Goal: Communication & Community: Answer question/provide support

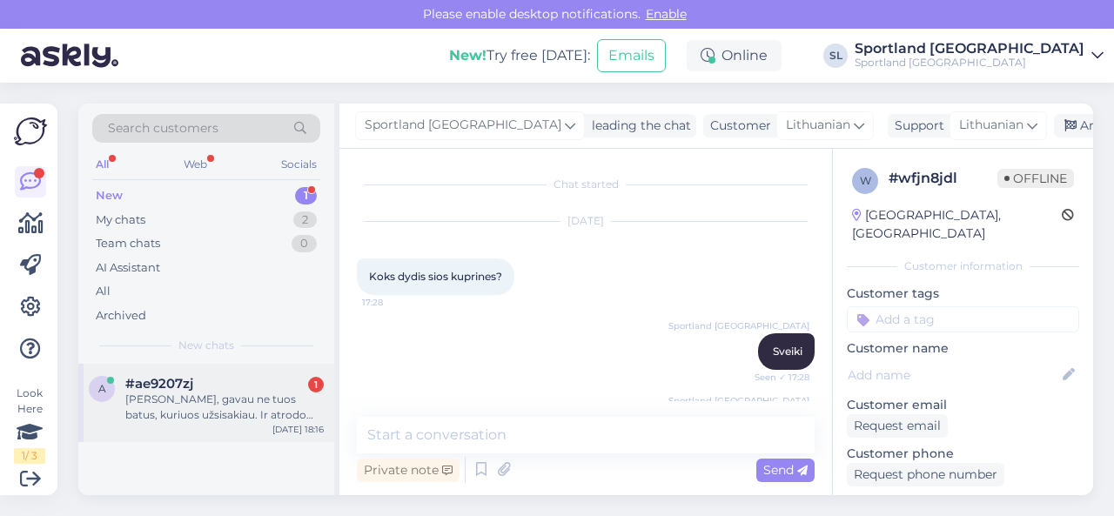
scroll to position [261, 0]
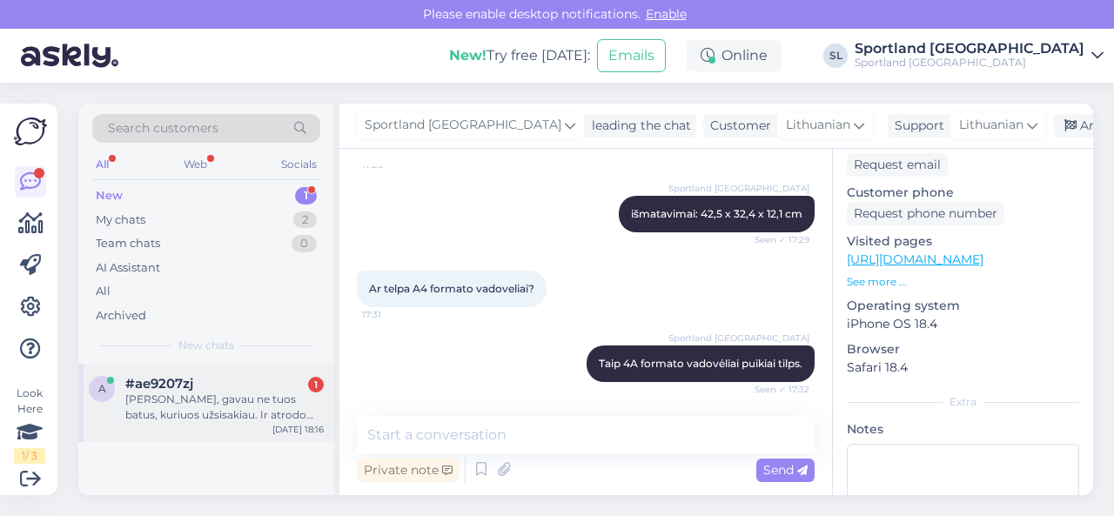
click at [218, 392] on div "[PERSON_NAME], gavau ne tuos batus, kuriuos užsisakiau. Ir atrodo dėvėti." at bounding box center [224, 407] width 198 height 31
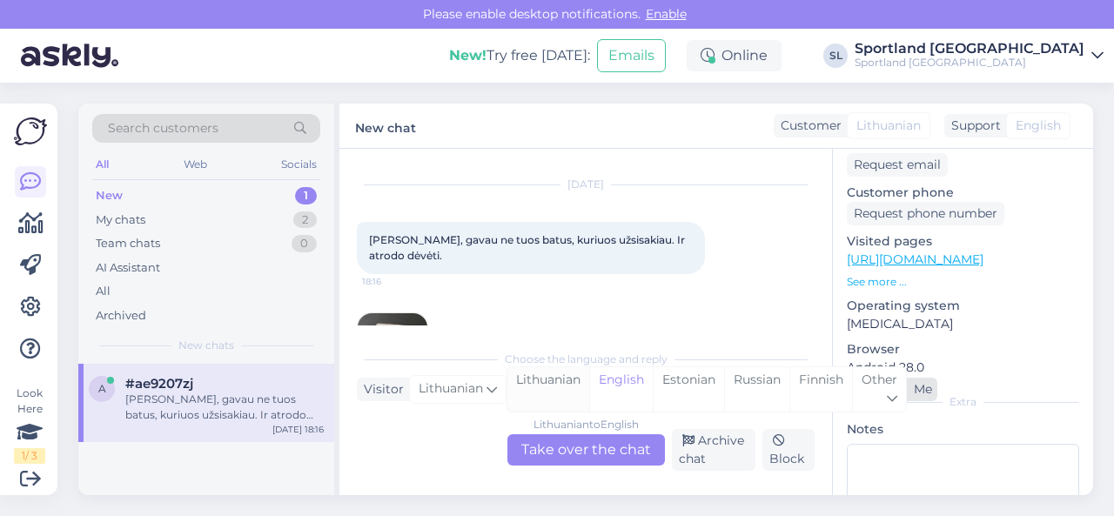
click at [559, 391] on div "Lithuanian" at bounding box center [548, 389] width 82 height 44
click at [567, 439] on div "Lithuanian to Lithuanian Take over the chat" at bounding box center [585, 449] width 157 height 31
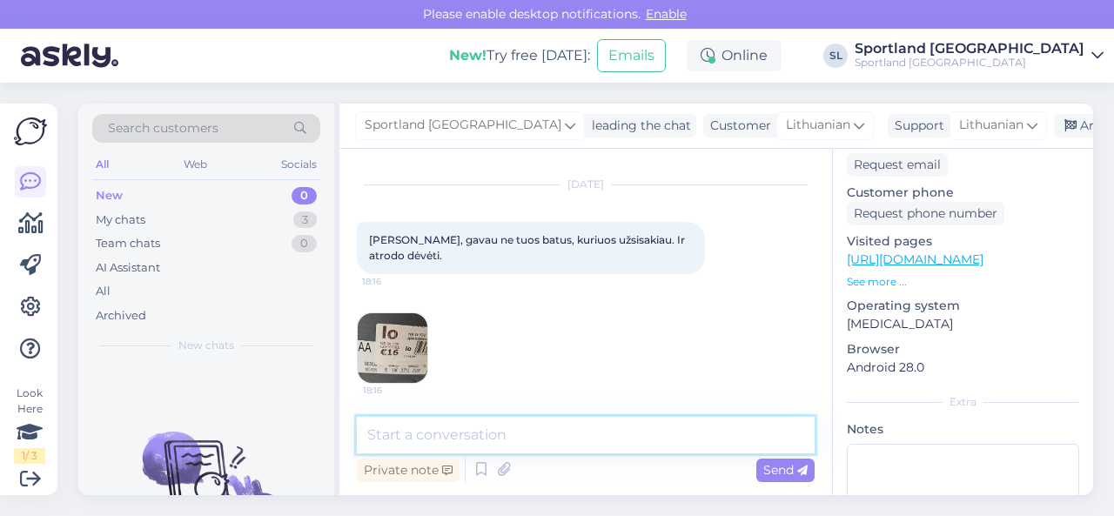
click at [532, 445] on textarea at bounding box center [586, 435] width 458 height 37
type textarea "Sveiki"
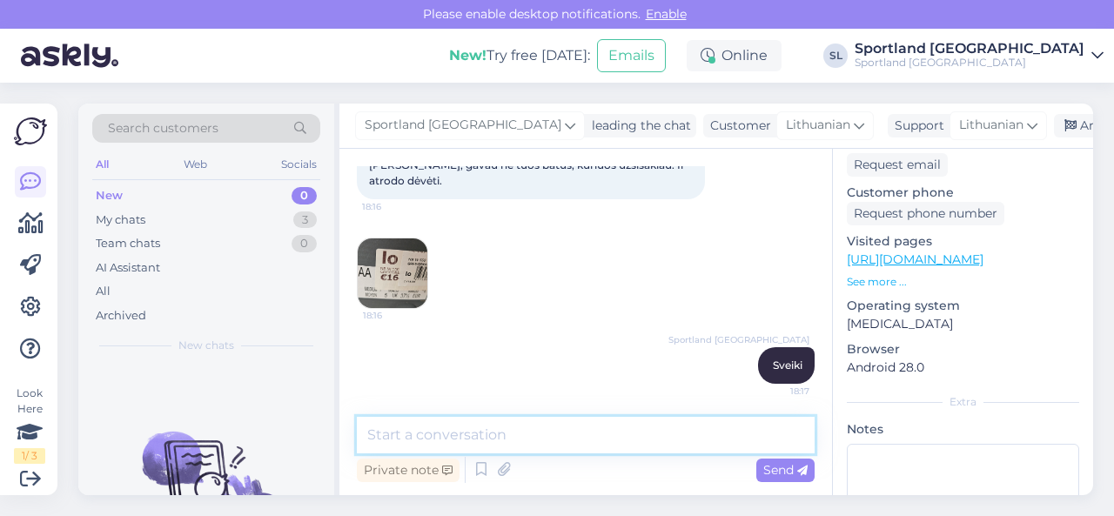
scroll to position [0, 0]
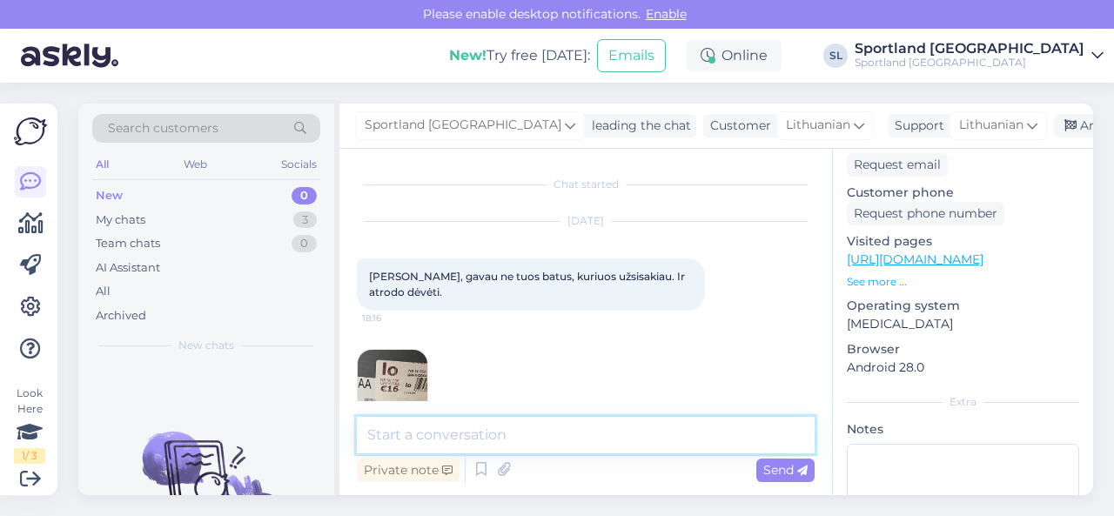
click at [577, 429] on textarea at bounding box center [586, 435] width 458 height 37
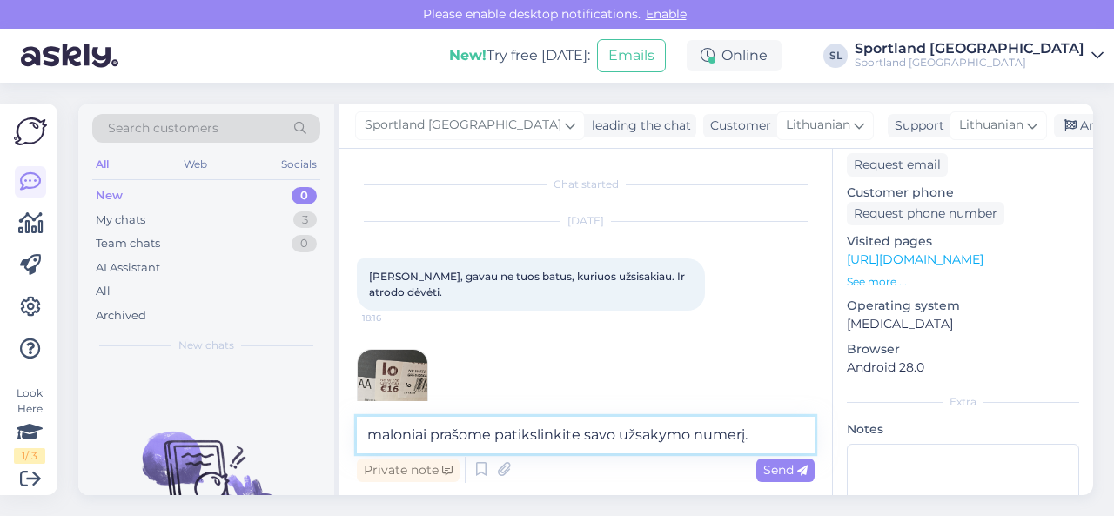
type textarea "maloniai prašome patikslinkite savo užsakymo numerį."
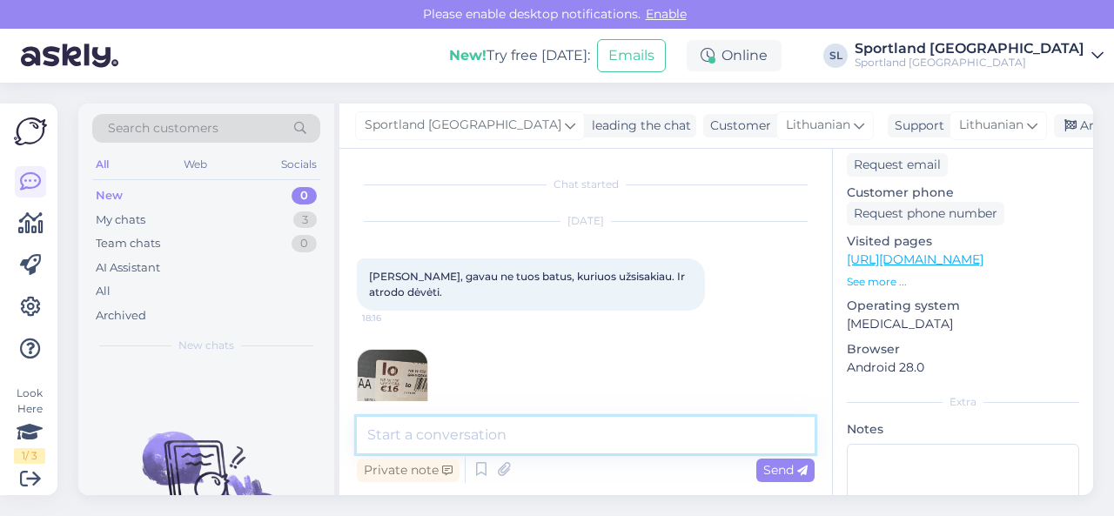
scroll to position [186, 0]
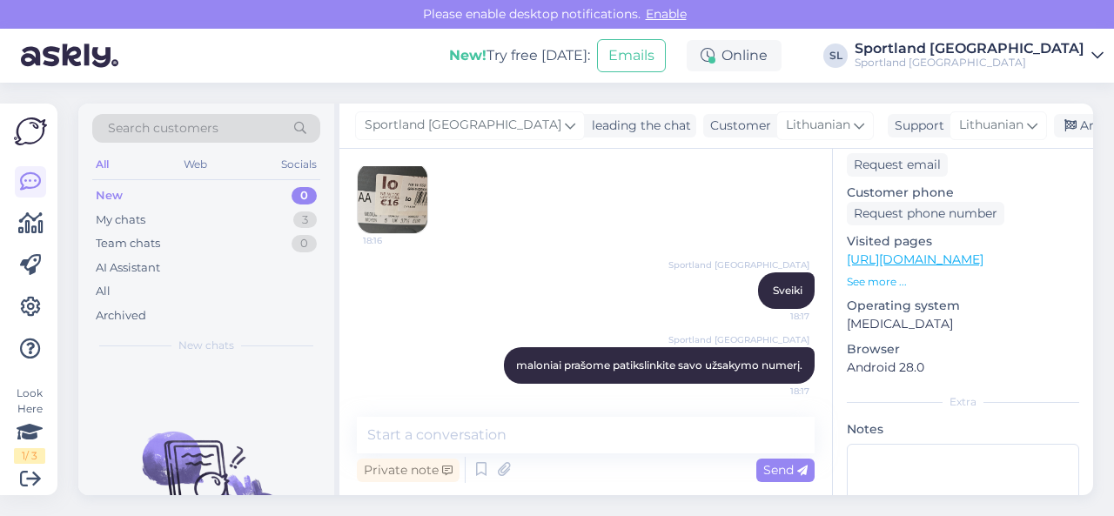
click at [400, 211] on img at bounding box center [393, 199] width 70 height 70
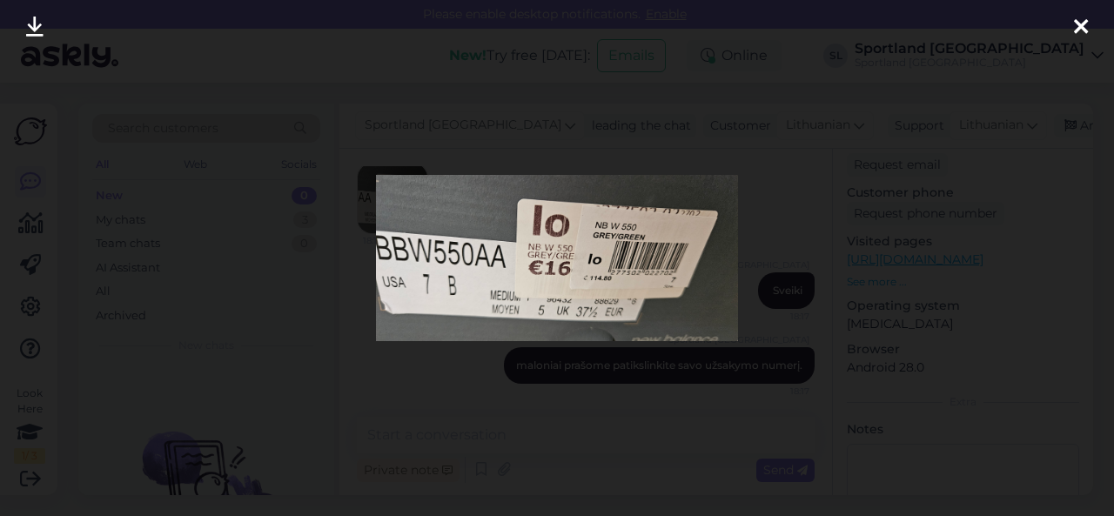
click at [314, 405] on div at bounding box center [557, 258] width 1114 height 516
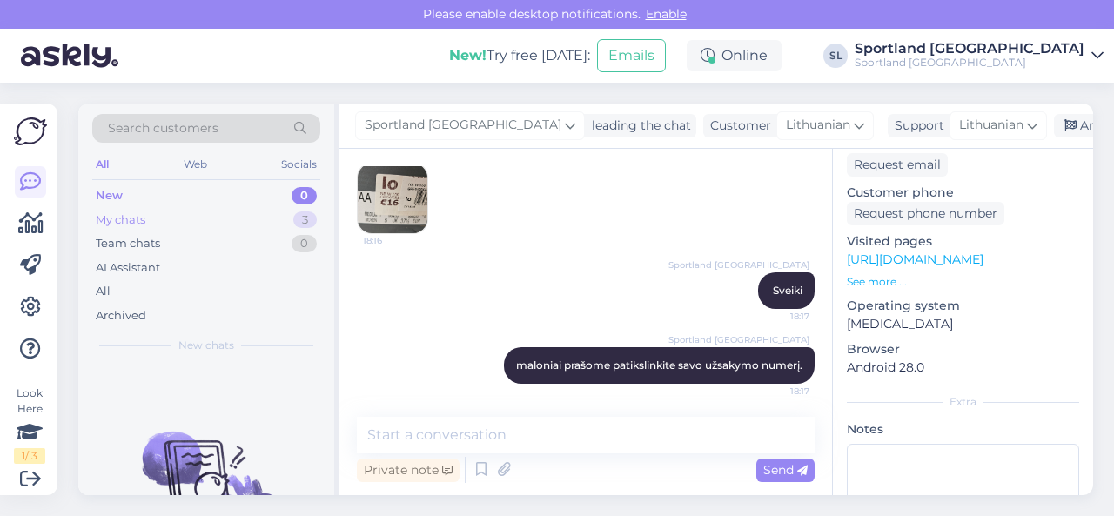
click at [147, 216] on div "My chats 3" at bounding box center [206, 220] width 228 height 24
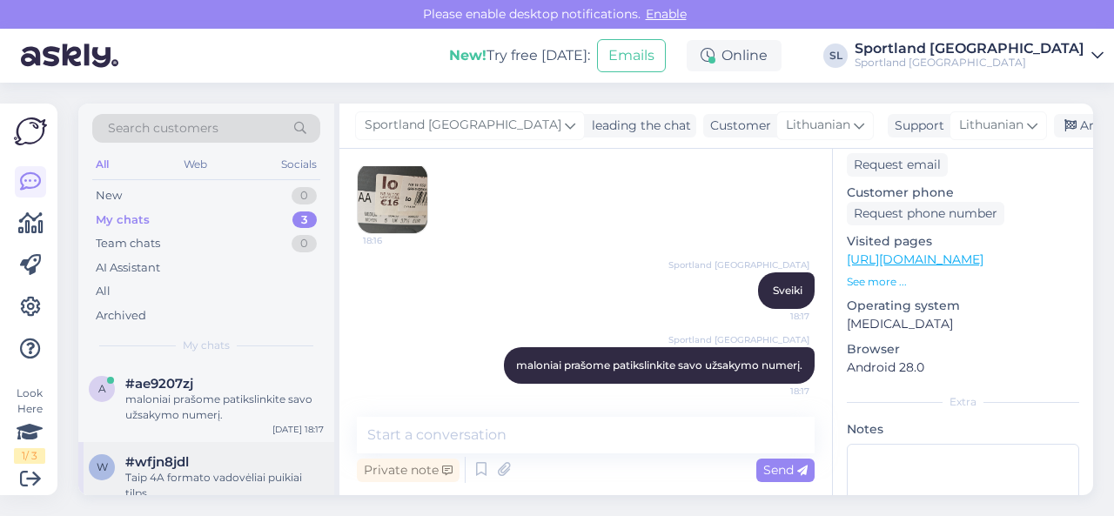
click at [200, 472] on div "Taip 4A formato vadovėliai puikiai tilps." at bounding box center [224, 485] width 198 height 31
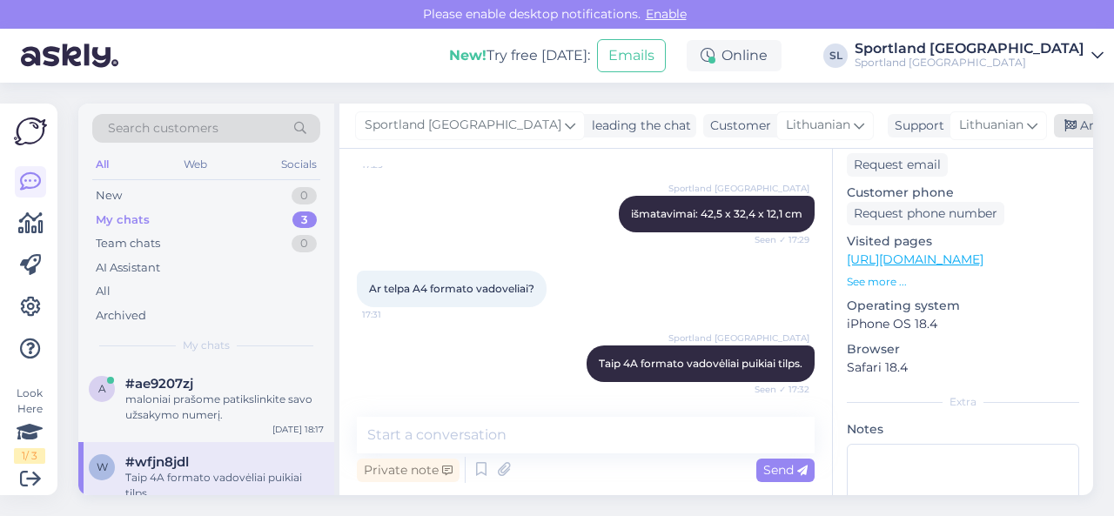
click at [1054, 119] on div "Archive chat" at bounding box center [1109, 125] width 110 height 23
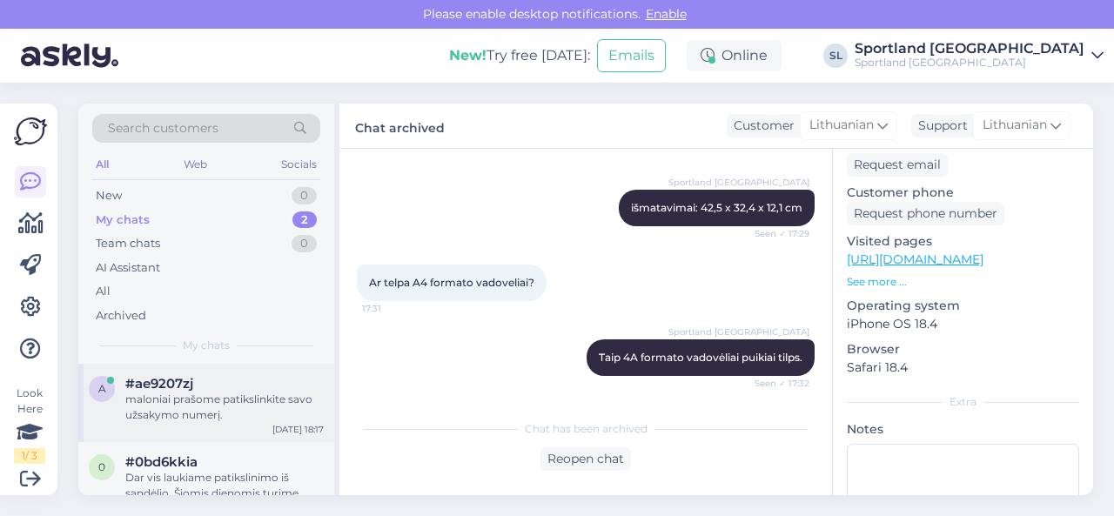
click at [200, 397] on div "maloniai prašome patikslinkite savo užsakymo numerį." at bounding box center [224, 407] width 198 height 31
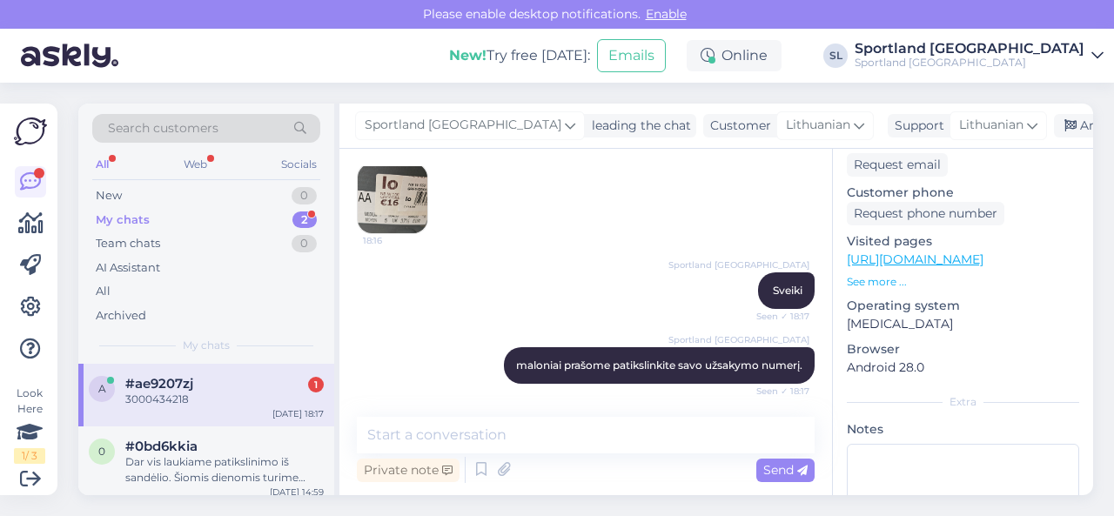
scroll to position [261, 0]
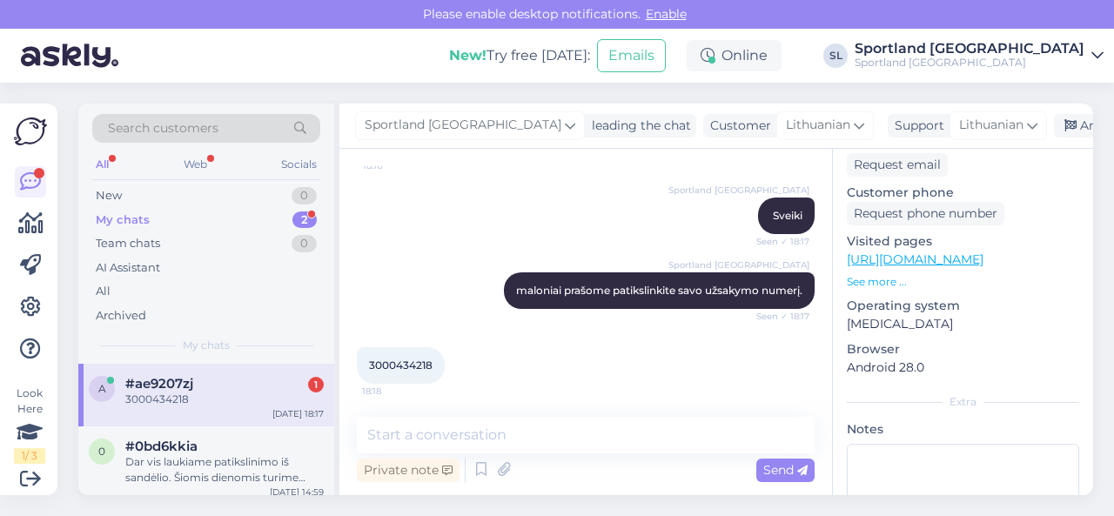
click at [427, 360] on span "3000434218" at bounding box center [401, 365] width 64 height 13
copy div "3000434218 18:18"
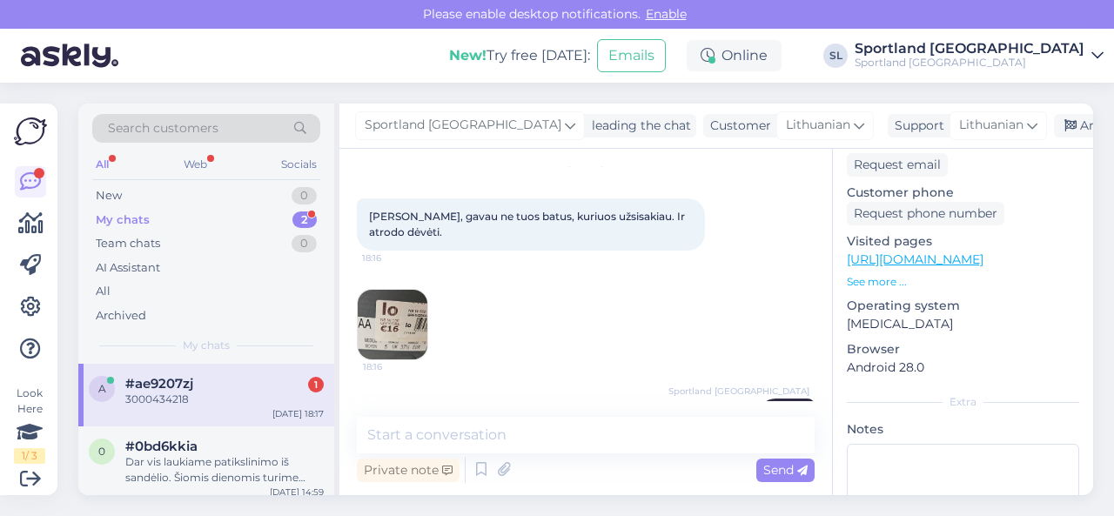
scroll to position [87, 0]
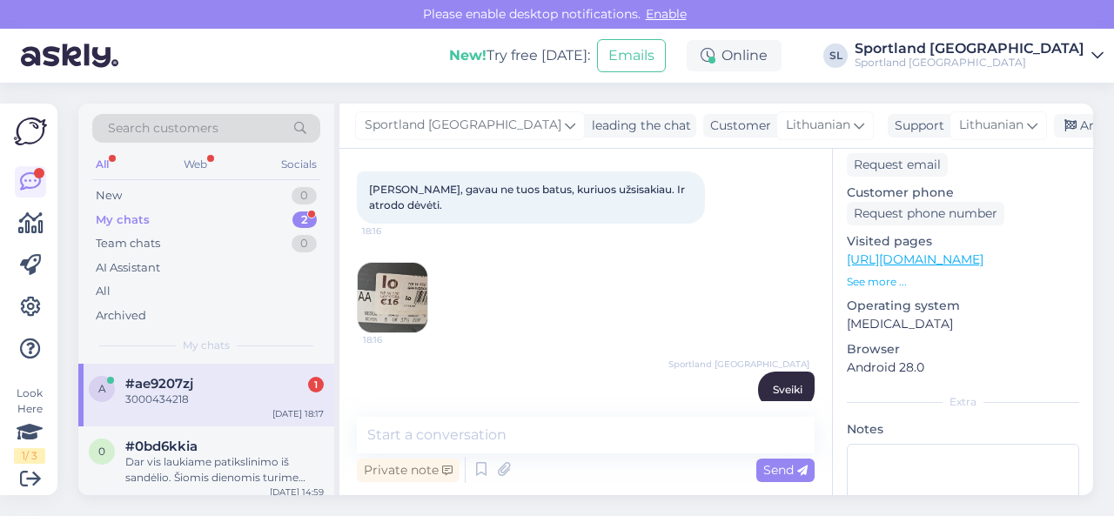
click at [407, 292] on img at bounding box center [393, 298] width 70 height 70
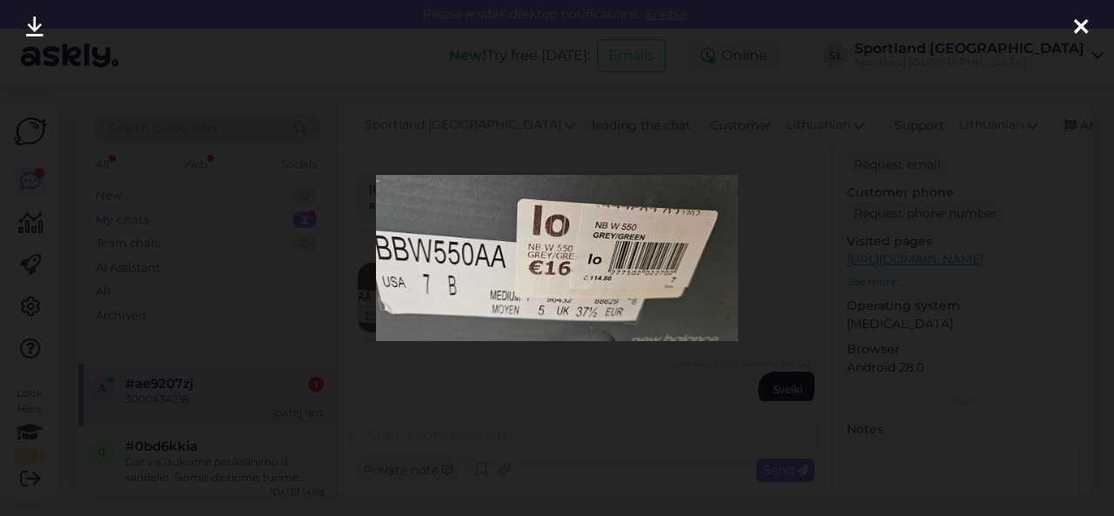
click at [579, 431] on div at bounding box center [557, 258] width 1114 height 516
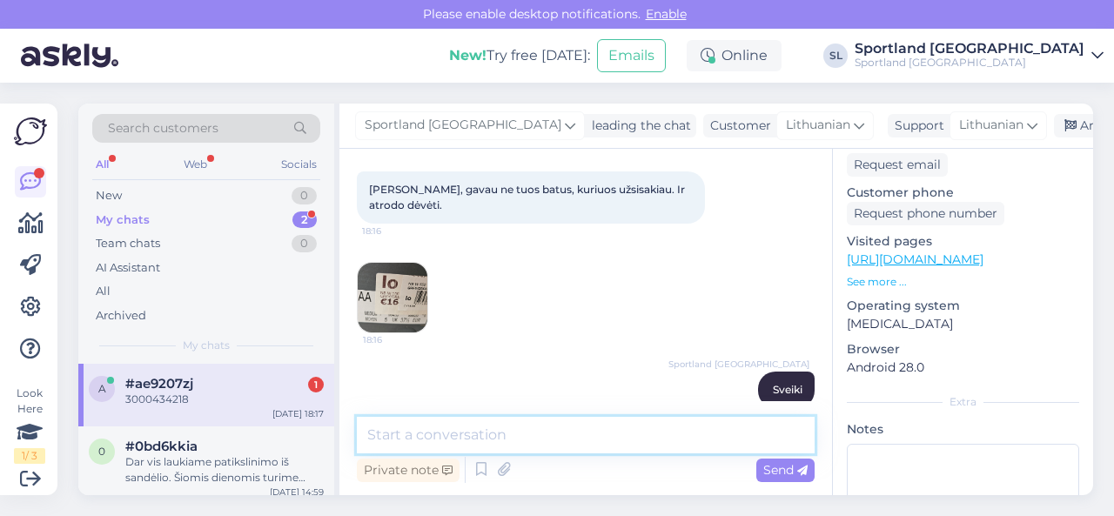
click at [533, 443] on textarea at bounding box center [586, 435] width 458 height 37
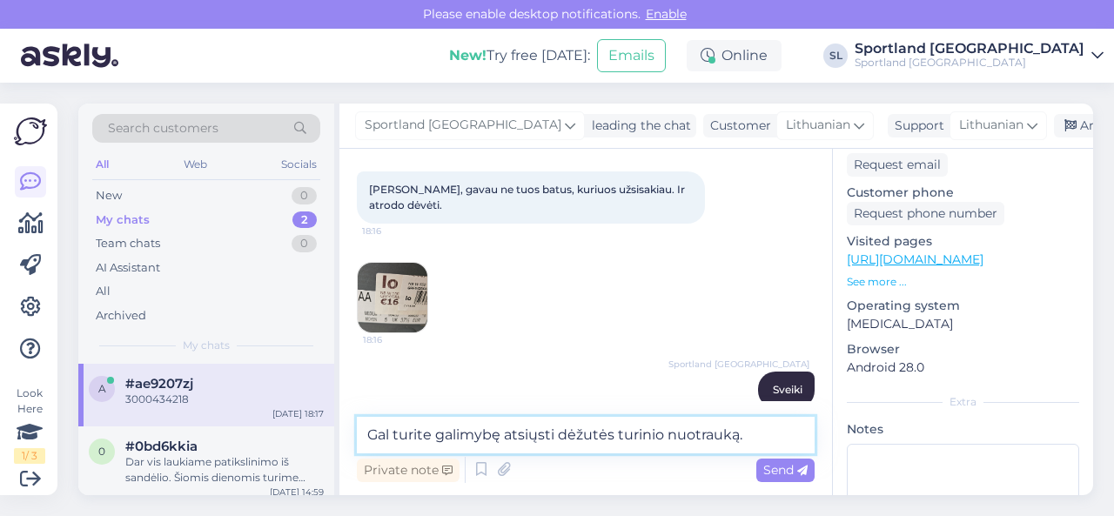
type textarea "Gal turite galimybę atsiųsti dėžutės turinio nuotrauką."
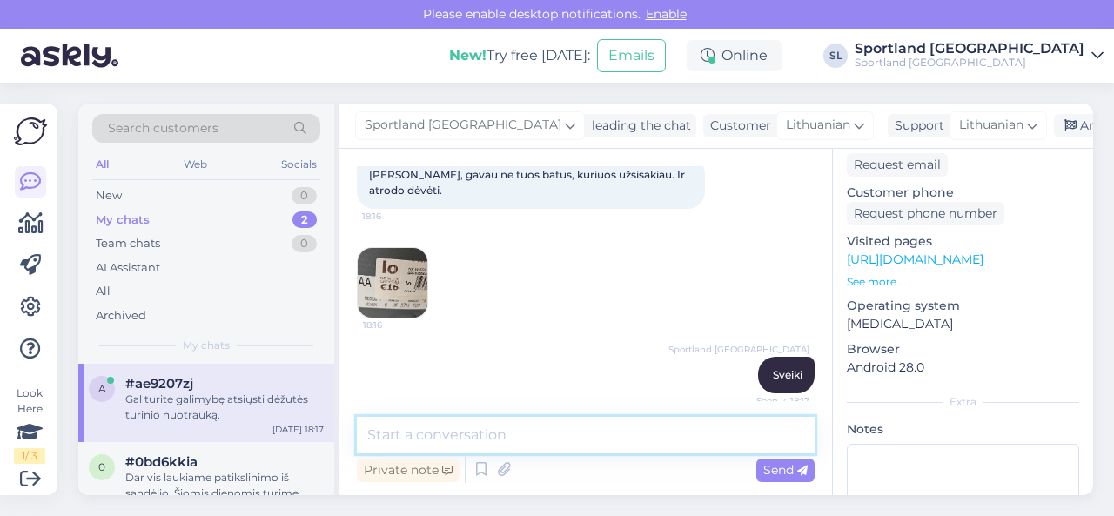
scroll to position [75, 0]
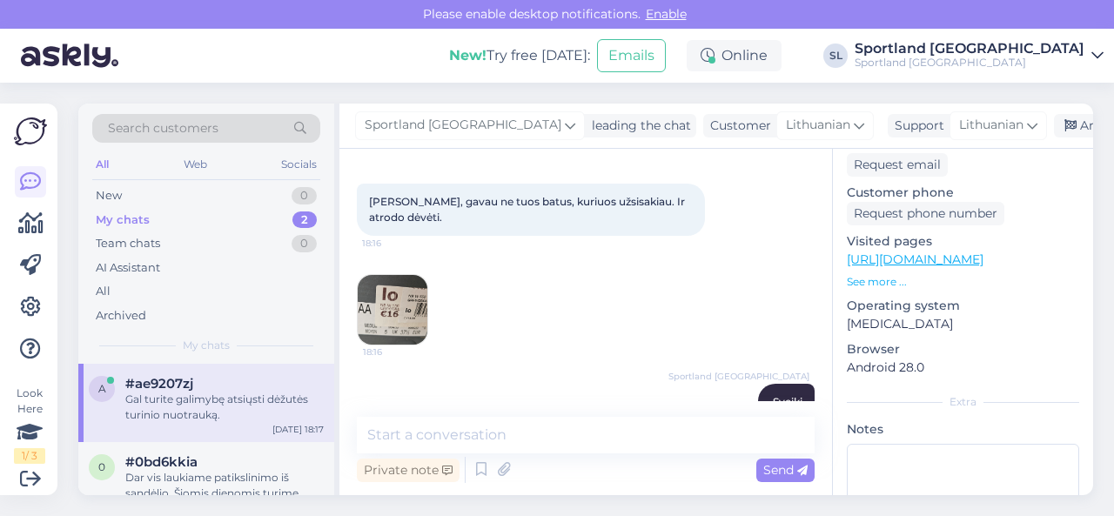
click at [393, 288] on img at bounding box center [393, 310] width 70 height 70
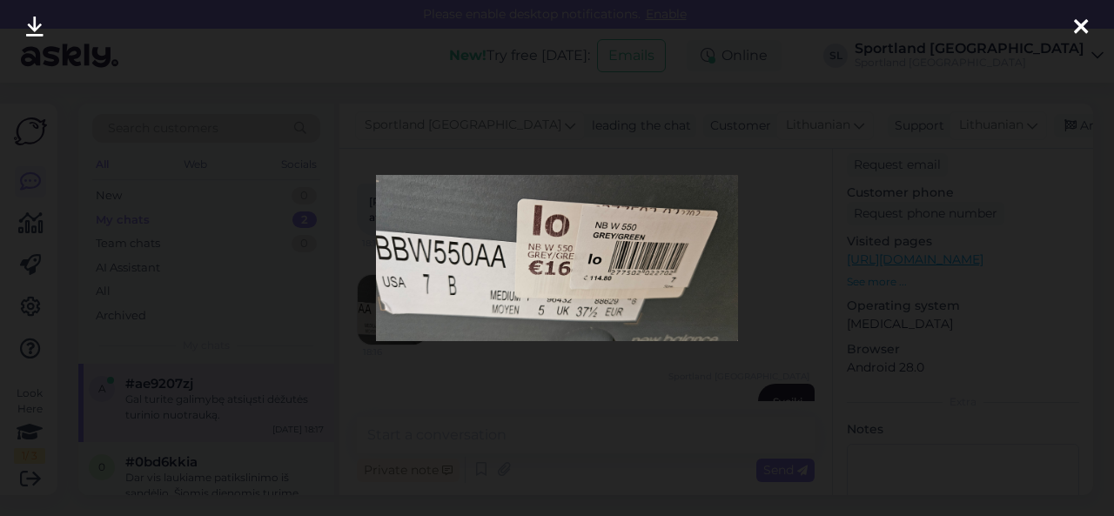
click at [666, 139] on div at bounding box center [557, 258] width 1114 height 516
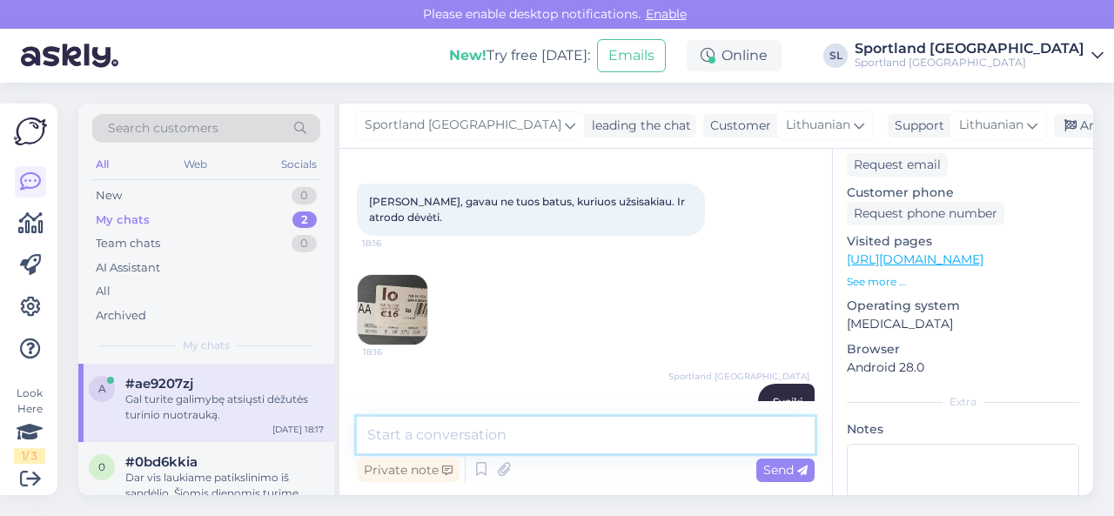
click at [550, 433] on textarea at bounding box center [586, 435] width 458 height 37
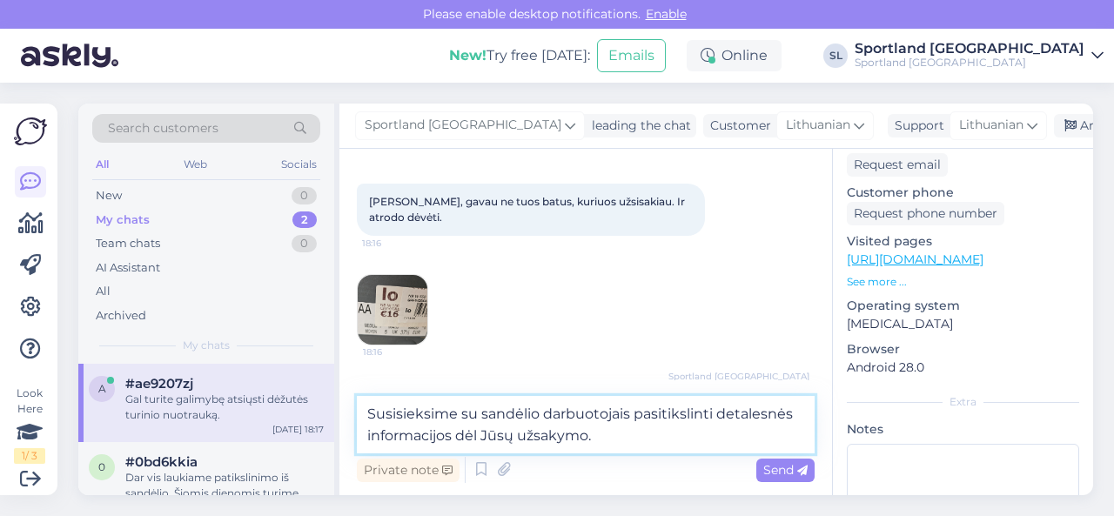
type textarea "Susisieksime su sandėlio darbuotojais pasitikslinti detalesnės informacijos dėl…"
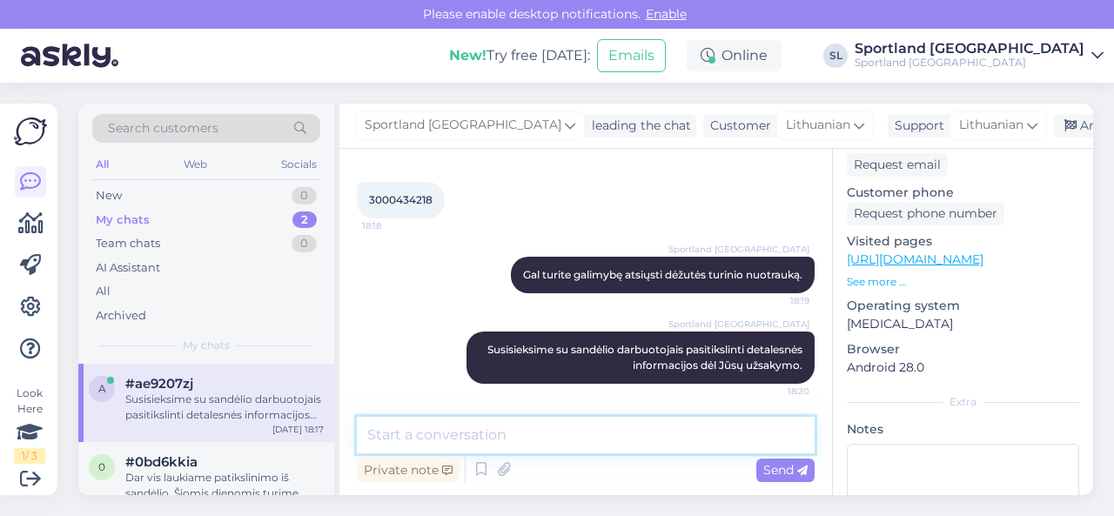
scroll to position [0, 0]
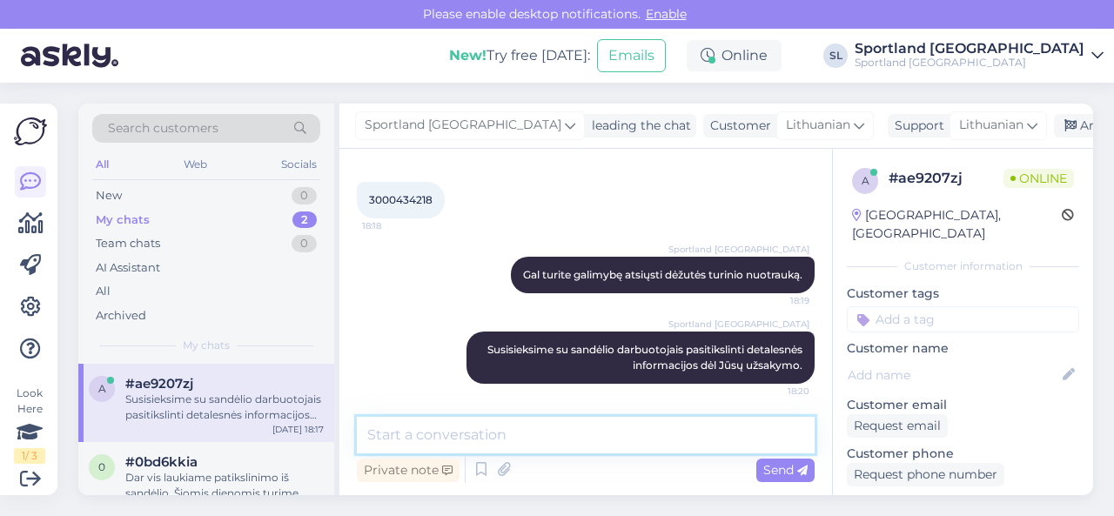
click at [613, 444] on textarea at bounding box center [586, 435] width 458 height 37
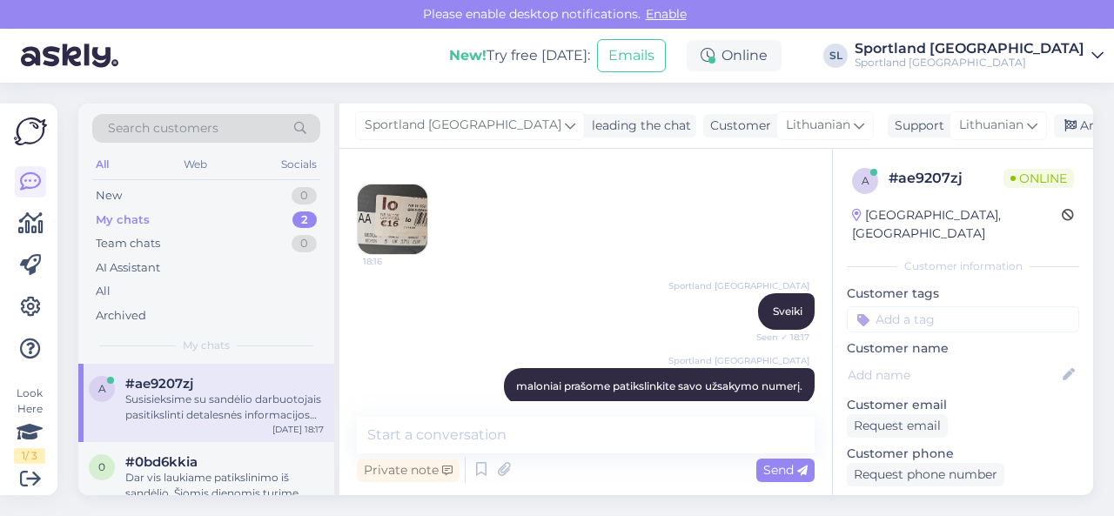
click at [412, 216] on img at bounding box center [393, 219] width 70 height 70
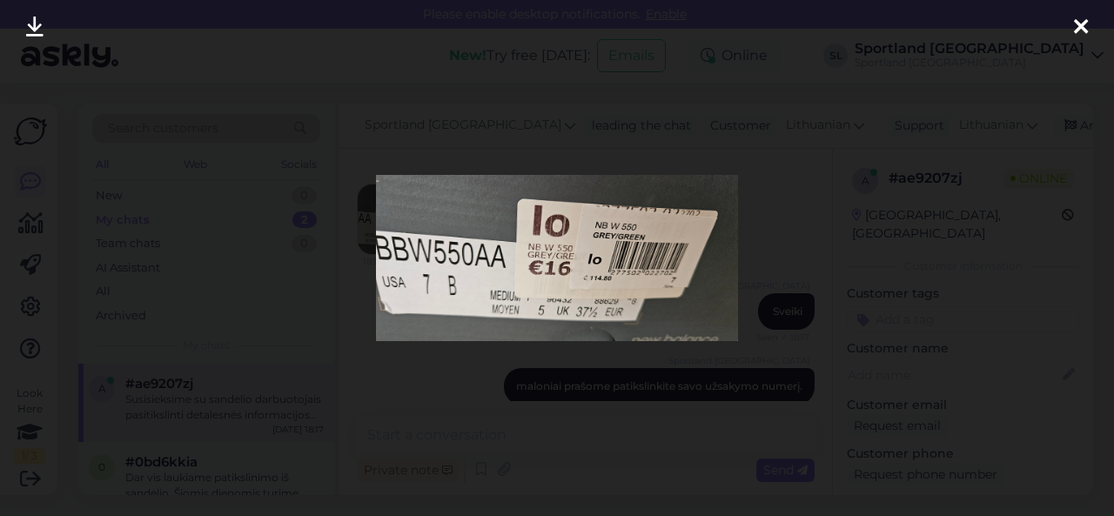
click at [619, 392] on div at bounding box center [557, 258] width 1114 height 516
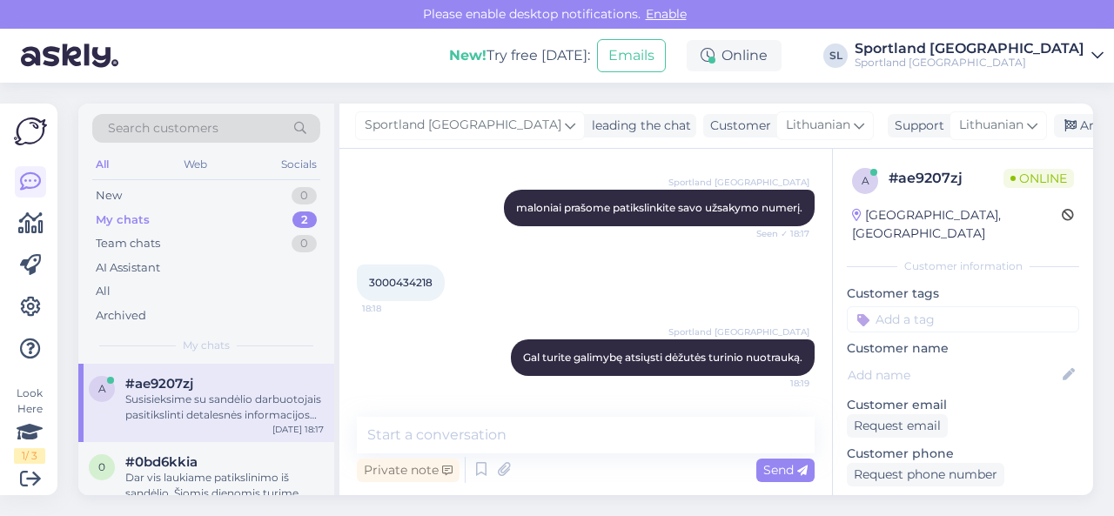
scroll to position [426, 0]
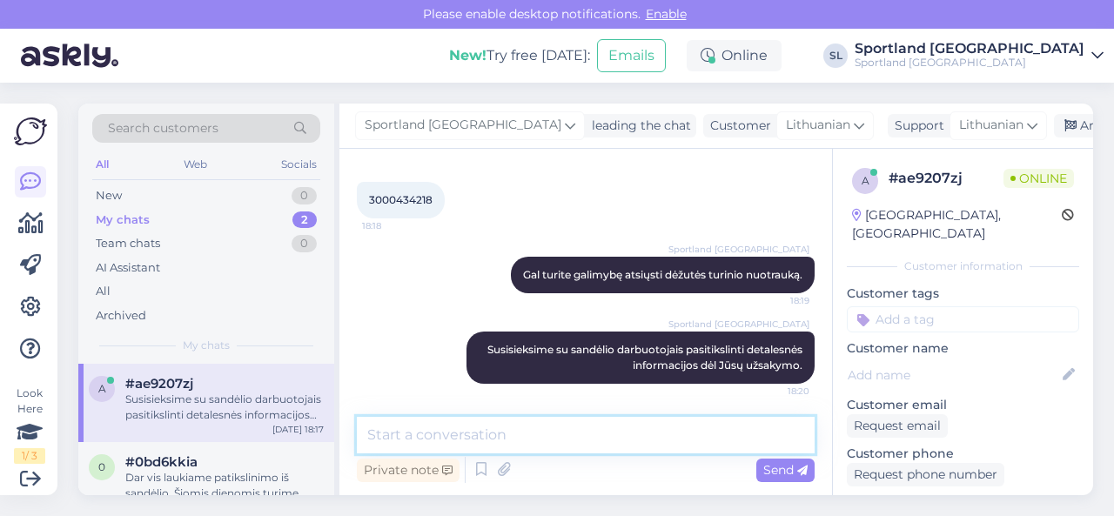
click at [558, 436] on textarea at bounding box center [586, 435] width 458 height 37
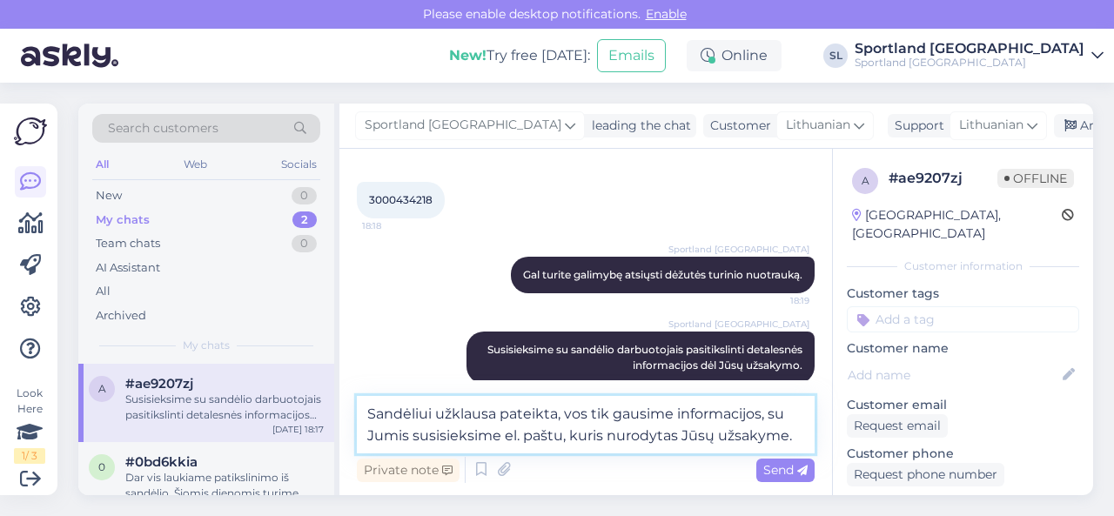
type textarea "Sandėliui užklausa pateikta, vos tik gausime informacijos, su Jumis susisieksim…"
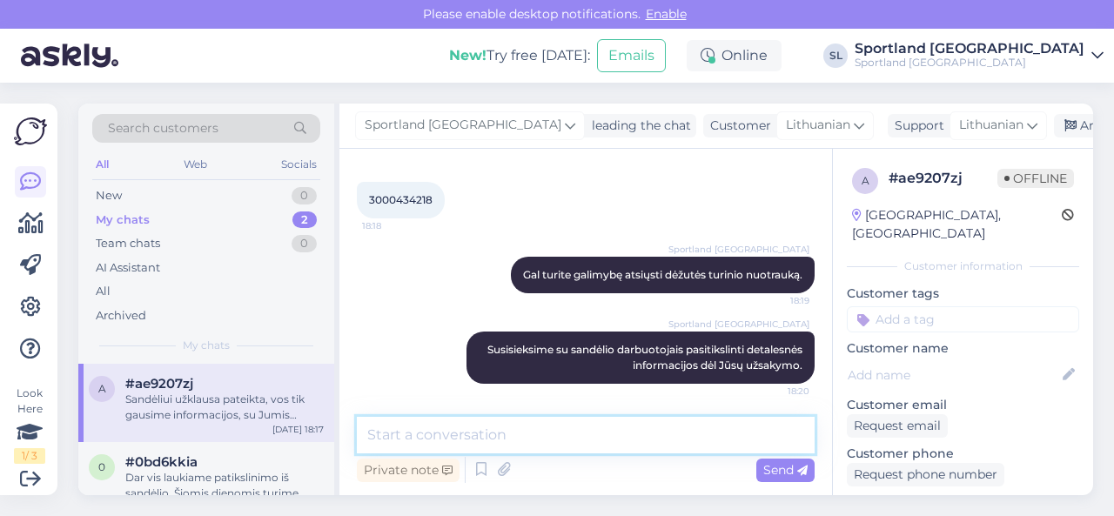
scroll to position [517, 0]
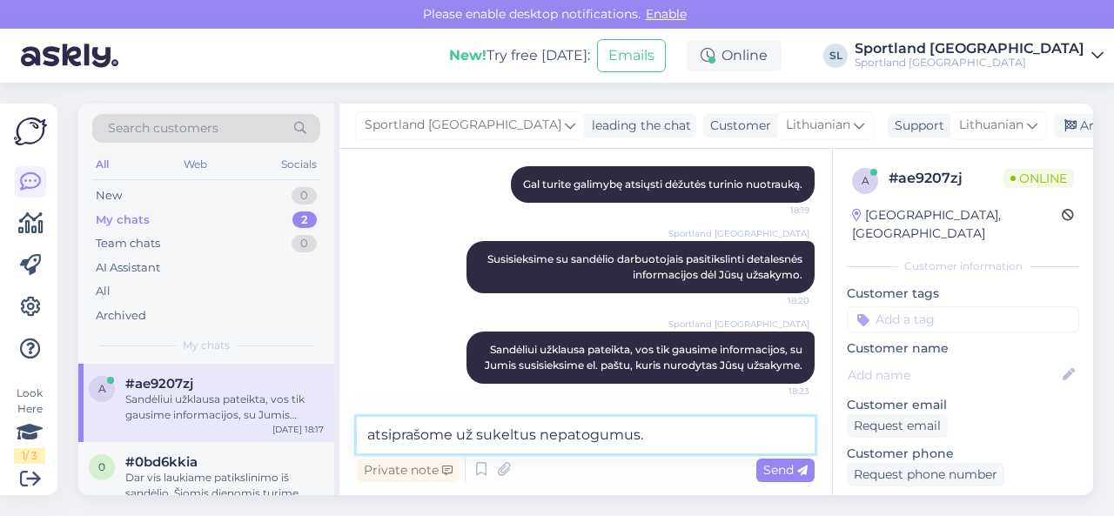
type textarea "atsiprašome už sukeltus nepatogumus."
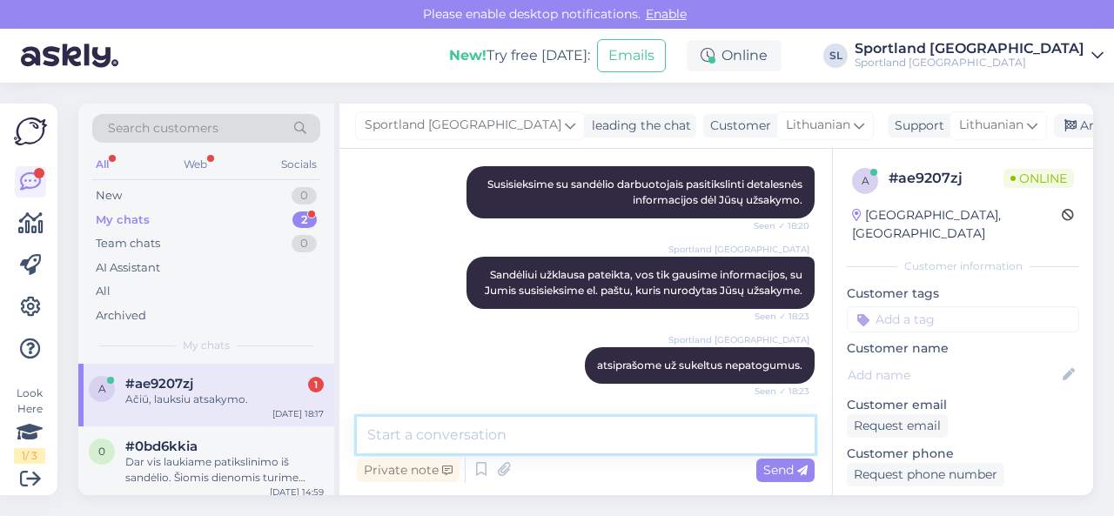
scroll to position [667, 0]
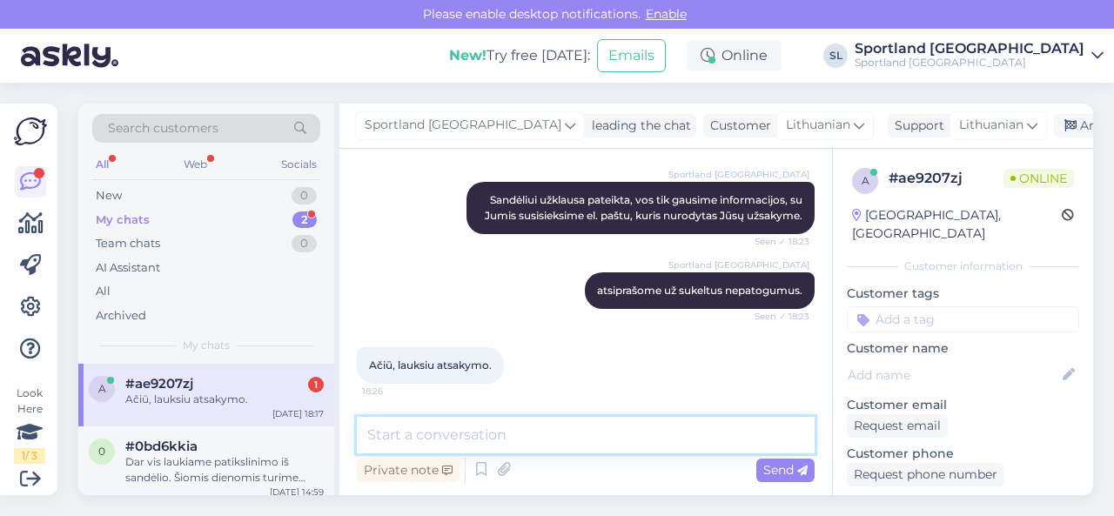
click at [498, 439] on textarea at bounding box center [586, 435] width 458 height 37
click at [522, 437] on textarea at bounding box center [586, 435] width 458 height 37
type textarea "Linkime [PERSON_NAME]."
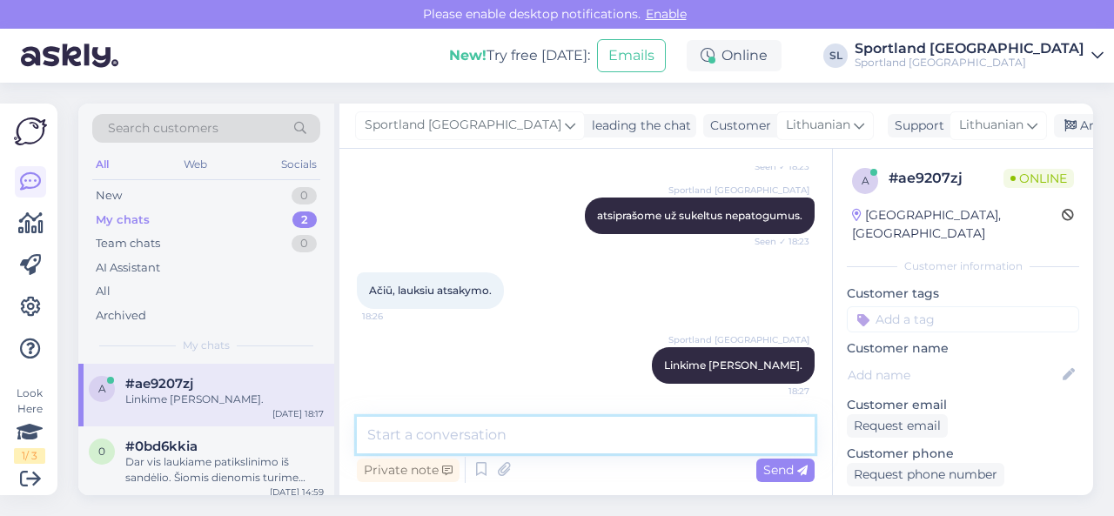
click at [519, 438] on textarea at bounding box center [586, 435] width 458 height 37
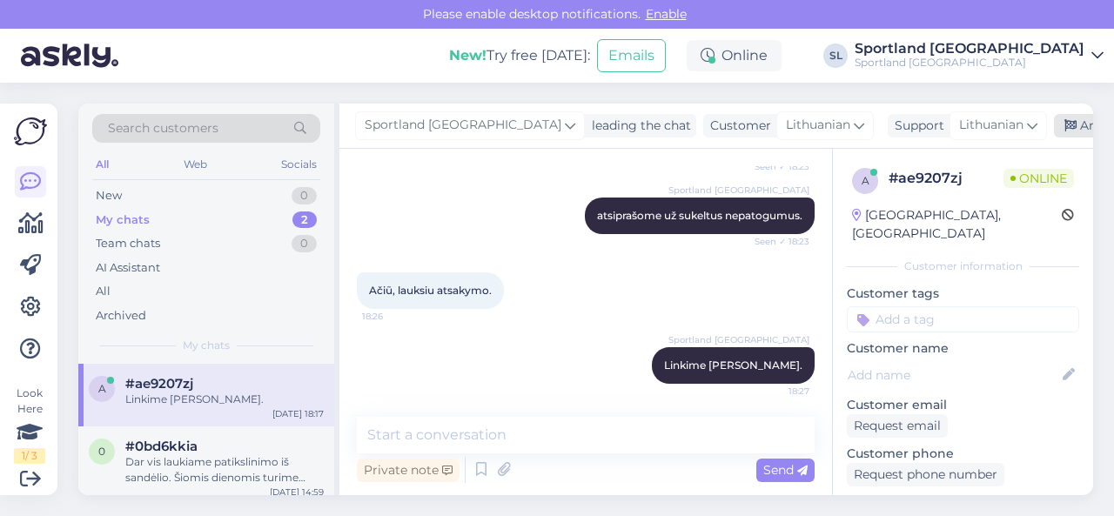
click at [1054, 116] on div "Archive chat" at bounding box center [1109, 125] width 110 height 23
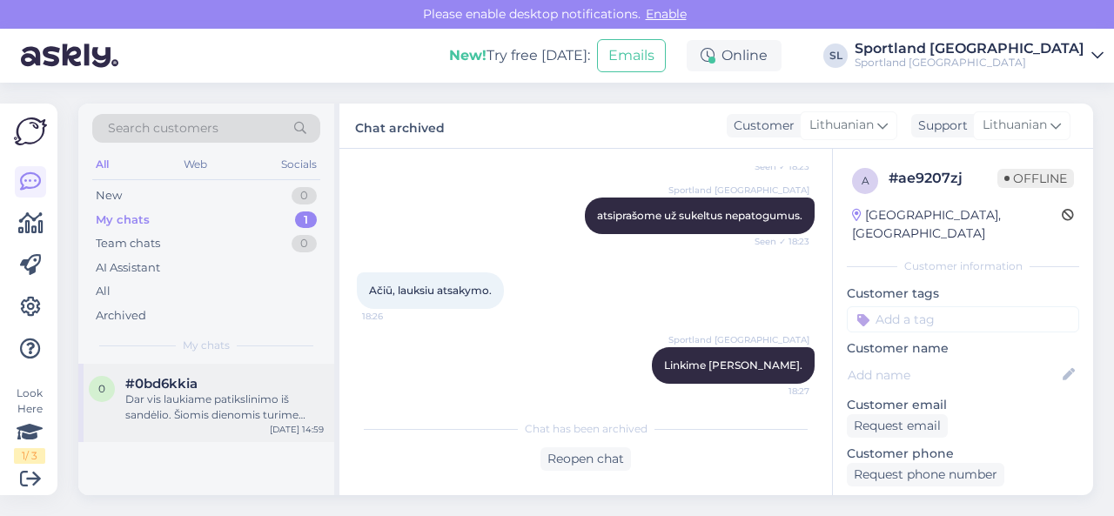
click at [227, 399] on div "Dar vis laukiame patikslinimo iš sandėlio. Šiomis dienomis turime didelį užsaky…" at bounding box center [224, 407] width 198 height 31
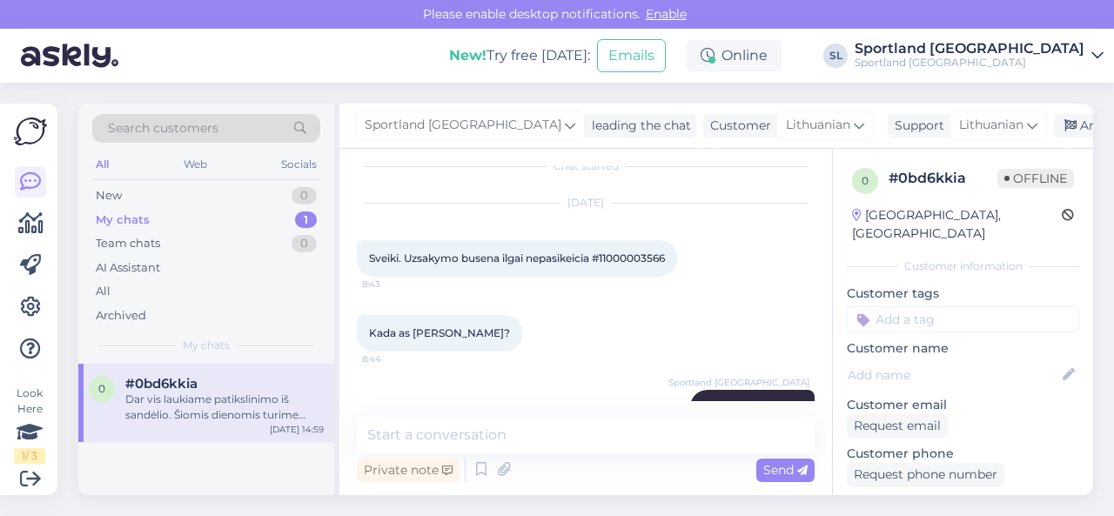
scroll to position [0, 0]
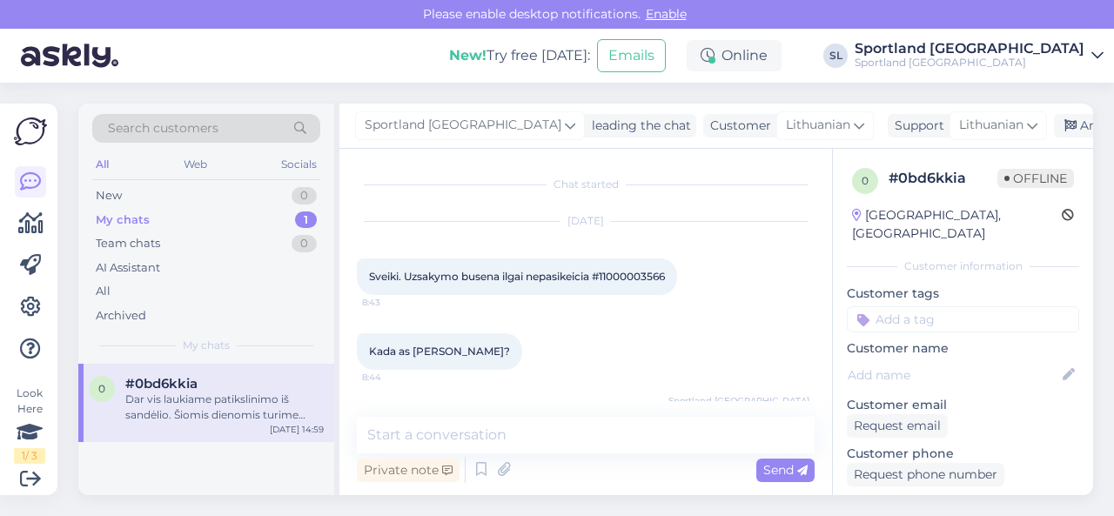
click at [632, 274] on span "Sveiki. Uzsakymo busena ilgai nepasikeicia #11000003566" at bounding box center [517, 276] width 296 height 13
copy div "11000003566 8:43"
